Goal: Task Accomplishment & Management: Use online tool/utility

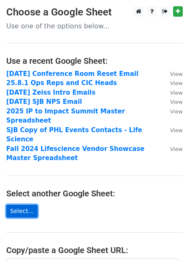
click at [24, 205] on link "Select..." at bounding box center [21, 211] width 31 height 13
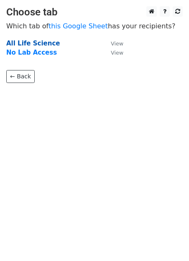
click at [32, 45] on strong "All Life Science" at bounding box center [33, 44] width 54 height 8
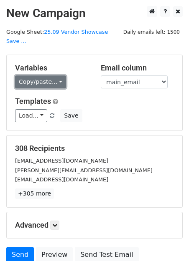
click at [51, 77] on link "Copy/paste..." at bounding box center [40, 82] width 51 height 13
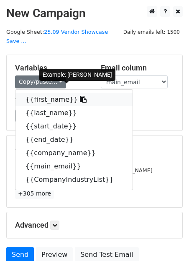
click at [51, 93] on link "{{first_name}}" at bounding box center [73, 99] width 117 height 13
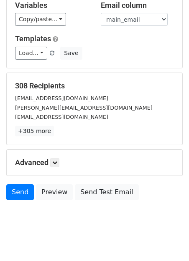
scroll to position [63, 0]
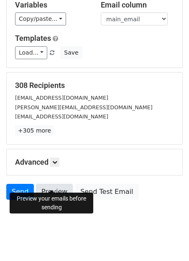
click at [57, 184] on link "Preview" at bounding box center [54, 192] width 37 height 16
click at [55, 184] on link "Preview" at bounding box center [54, 192] width 37 height 16
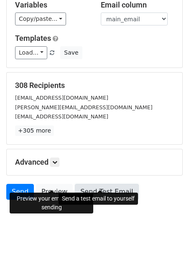
click at [108, 184] on link "Send Test Email" at bounding box center [106, 192] width 63 height 16
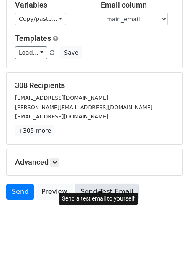
click at [89, 185] on link "Send Test Email" at bounding box center [106, 192] width 63 height 16
click at [106, 184] on link "Send Test Email" at bounding box center [106, 192] width 63 height 16
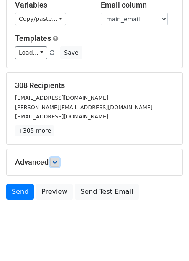
click at [57, 158] on link at bounding box center [54, 162] width 9 height 9
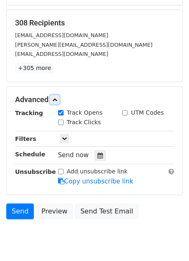
scroll to position [132, 0]
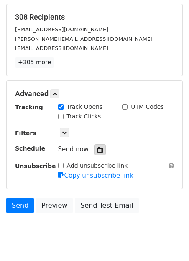
click at [99, 147] on icon at bounding box center [99, 150] width 5 height 6
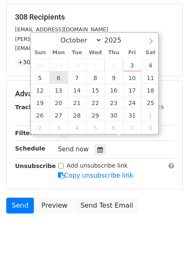
type input "2025-10-06 12:00"
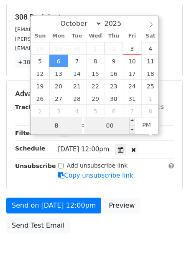
type input "8"
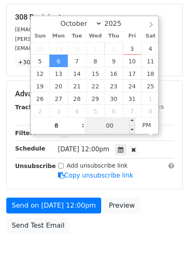
type input "2025-10-06 20:00"
type input "08"
click at [104, 128] on input "00" at bounding box center [109, 125] width 51 height 17
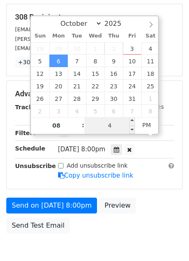
type input "45"
type input "2025-10-06 08:45"
click at [151, 127] on span "PM" at bounding box center [146, 125] width 23 height 17
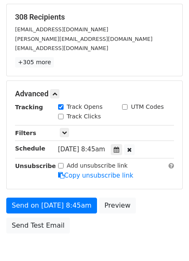
click at [164, 144] on div "Mon, Oct 6, 8:45am 2025-10-06 08:45" at bounding box center [116, 149] width 129 height 11
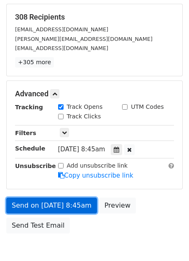
click at [71, 199] on link "Send on Oct 6 at 8:45am" at bounding box center [51, 206] width 91 height 16
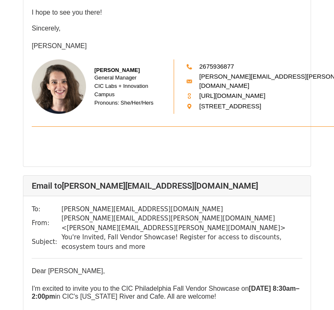
scroll to position [10324, 0]
